Goal: Check status: Check status

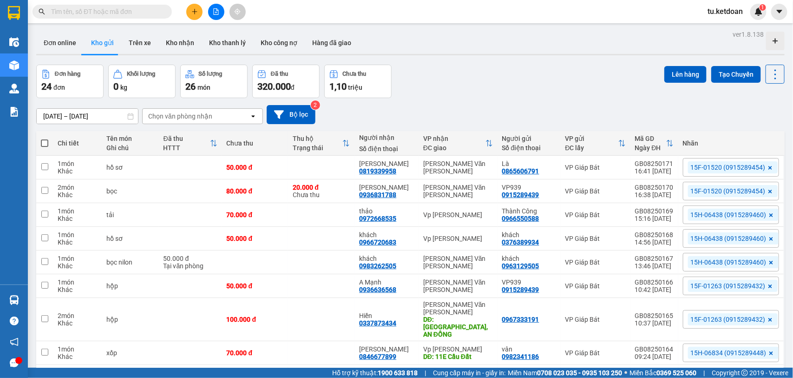
click at [94, 115] on input "13/08/2025 – 15/08/2025" at bounding box center [87, 116] width 101 height 15
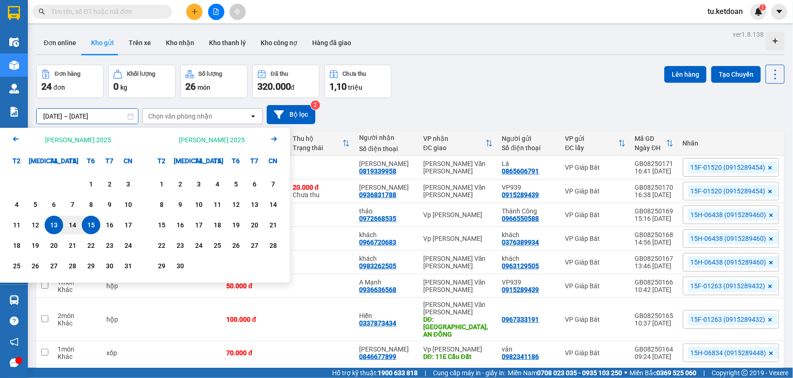
click at [91, 224] on div "15" at bounding box center [91, 224] width 13 height 11
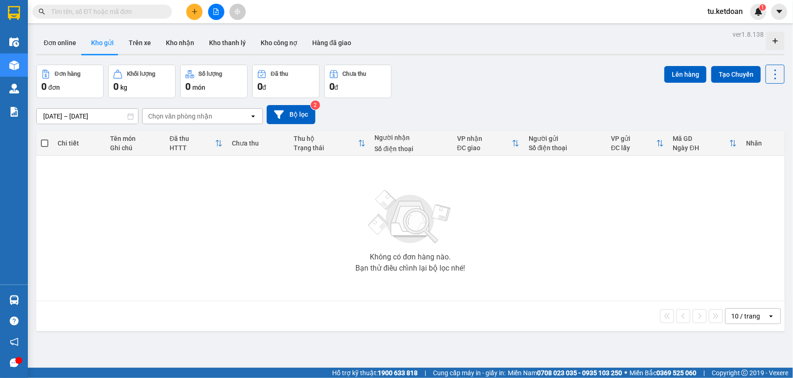
click at [99, 118] on input "15/08/2025 – 15/08/2025" at bounding box center [87, 116] width 101 height 15
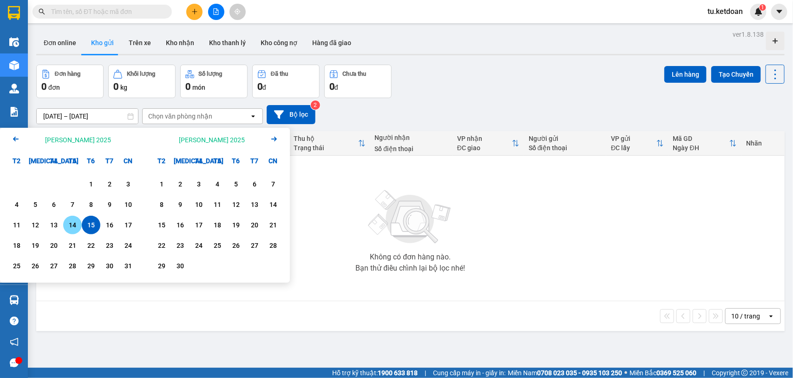
click at [70, 224] on div "14" at bounding box center [72, 224] width 13 height 11
type input "14/08/2025 – 14/08/2025"
